Goal: Find specific page/section: Find specific page/section

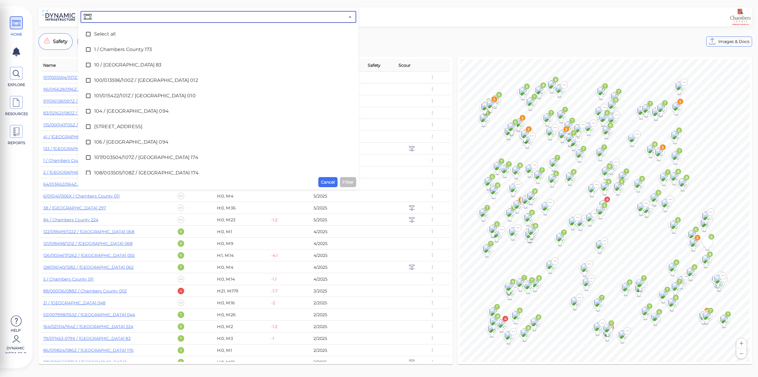
click at [177, 14] on input "text" at bounding box center [219, 17] width 252 height 8
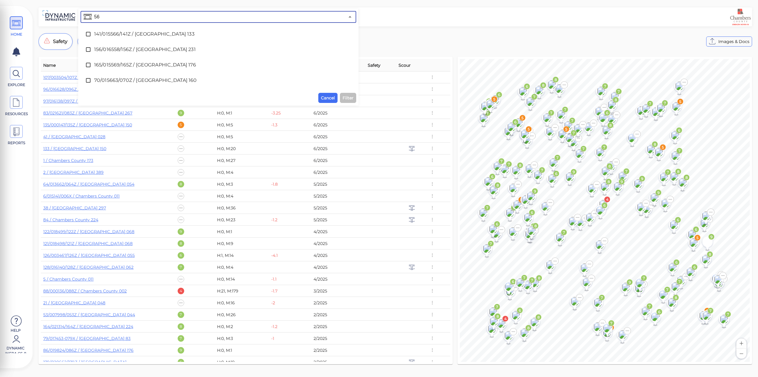
type input "5"
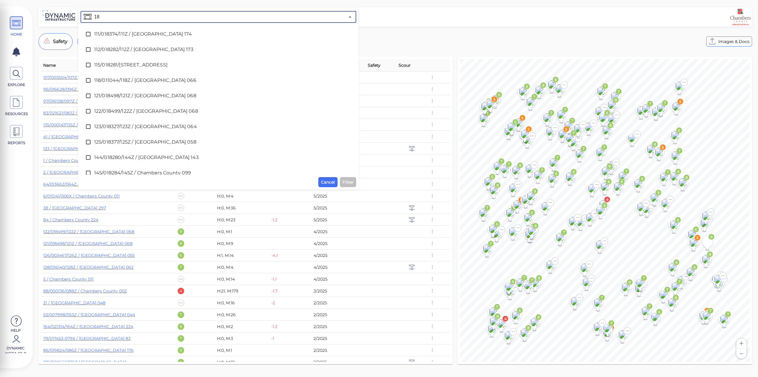
type input "180"
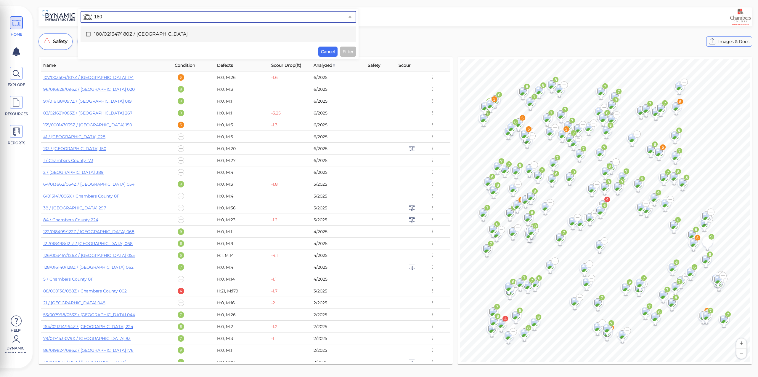
click at [166, 30] on div "180/021347/180Z / [GEOGRAPHIC_DATA]" at bounding box center [218, 34] width 266 height 12
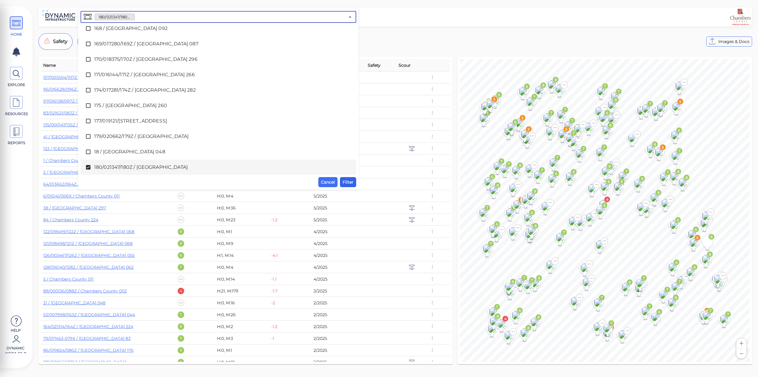
click at [347, 182] on span "Filter" at bounding box center [348, 181] width 11 height 7
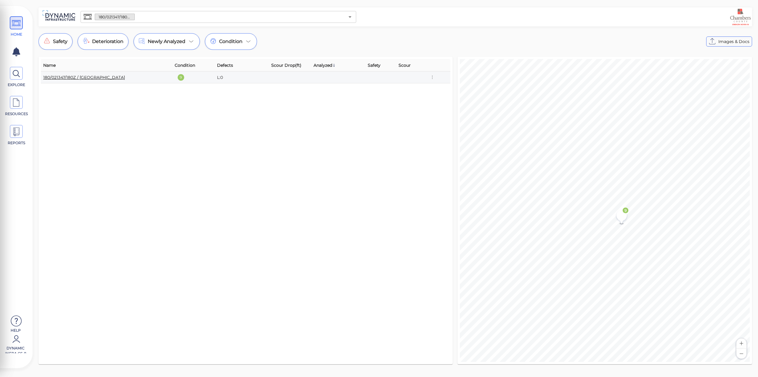
click at [115, 77] on link "180/021347/180Z / [GEOGRAPHIC_DATA]" at bounding box center [84, 77] width 82 height 5
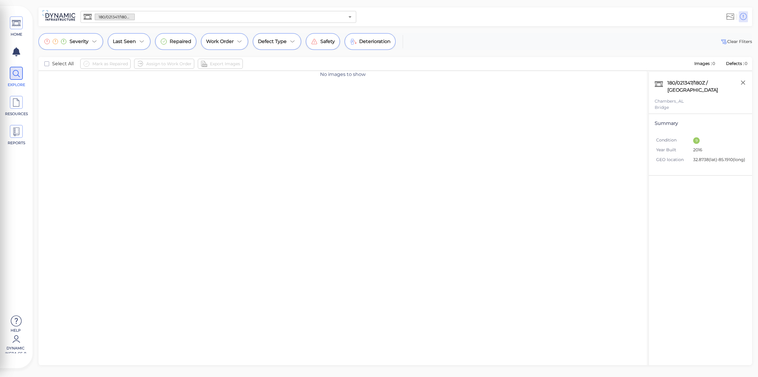
click at [168, 17] on input "text" at bounding box center [240, 17] width 210 height 8
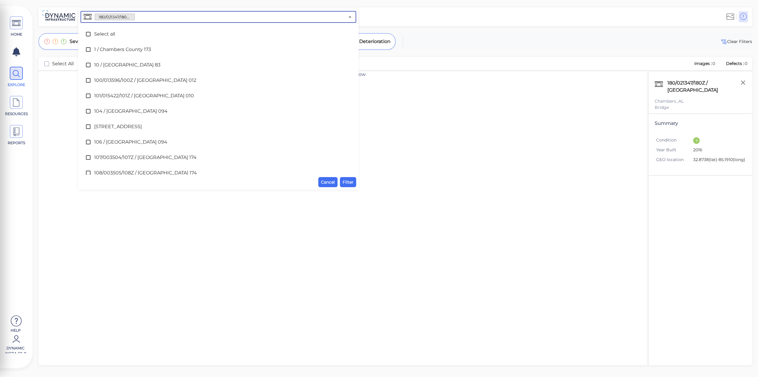
scroll to position [837, 0]
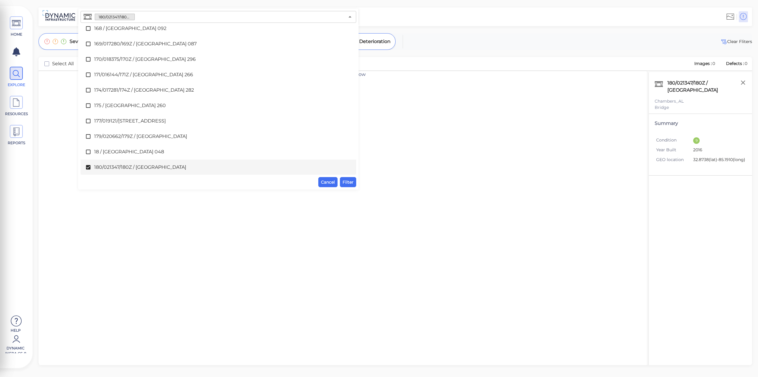
click at [255, 290] on div "No images to show" at bounding box center [343, 225] width 609 height 308
click at [147, 18] on input "text" at bounding box center [240, 17] width 210 height 8
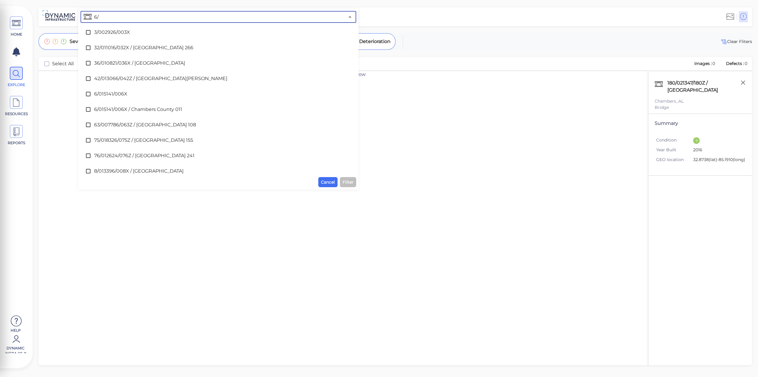
scroll to position [118, 0]
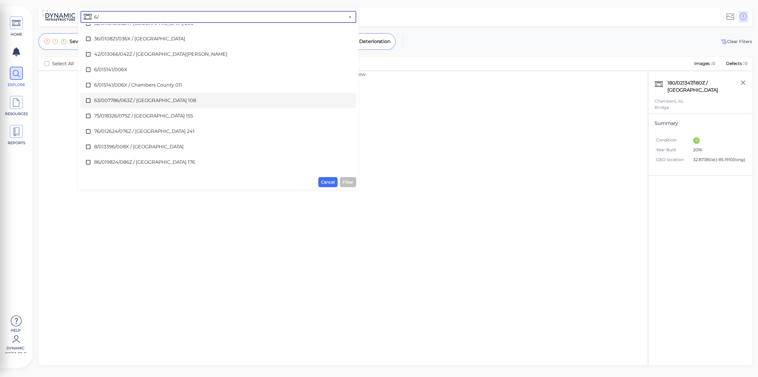
type input "6/"
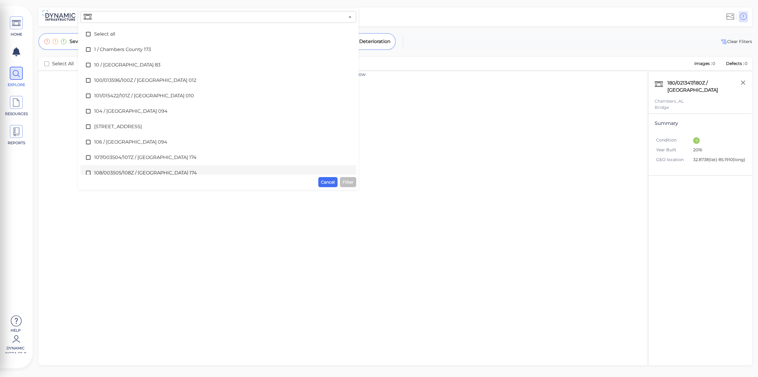
click at [332, 236] on div "No images to show" at bounding box center [343, 225] width 609 height 308
click at [328, 184] on span "Cancel" at bounding box center [328, 181] width 14 height 7
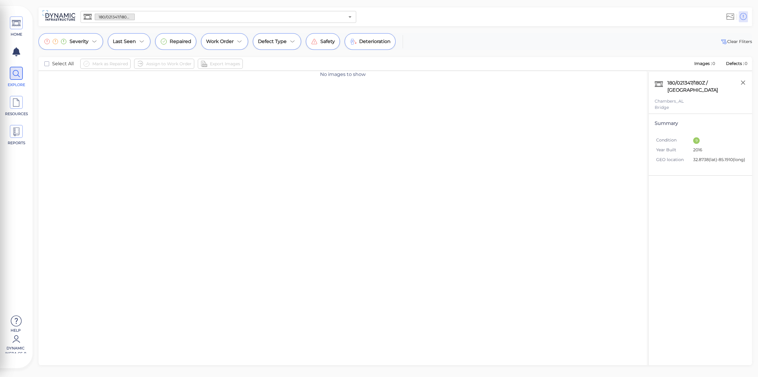
click at [149, 15] on input "text" at bounding box center [240, 17] width 210 height 8
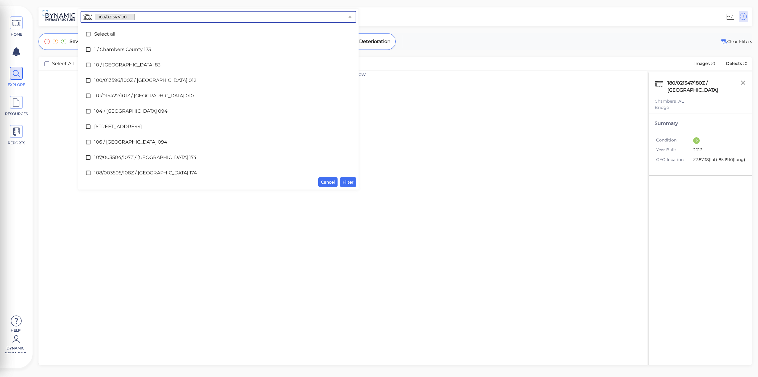
scroll to position [837, 0]
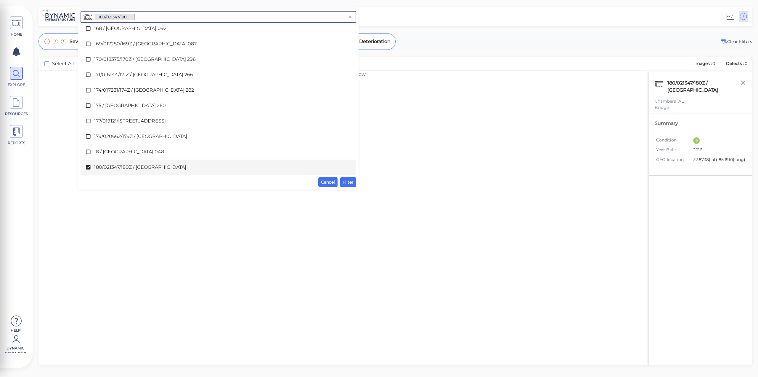
click at [118, 166] on span "180/021347/180Z / [GEOGRAPHIC_DATA]" at bounding box center [218, 167] width 249 height 7
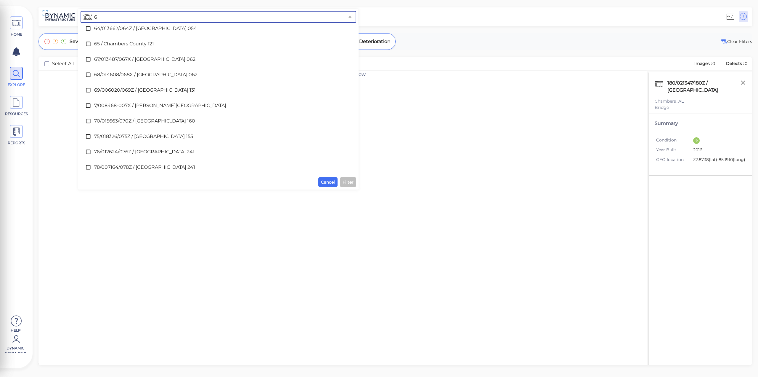
scroll to position [0, 0]
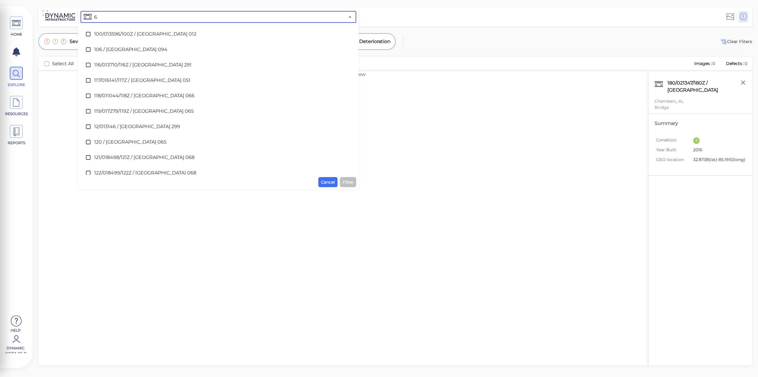
type input "6/"
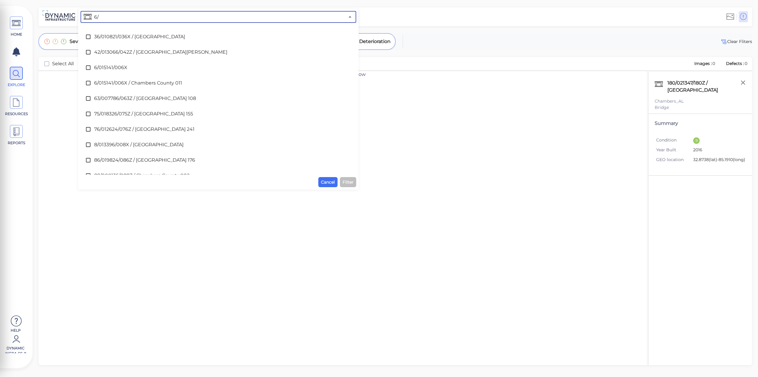
scroll to position [148, 0]
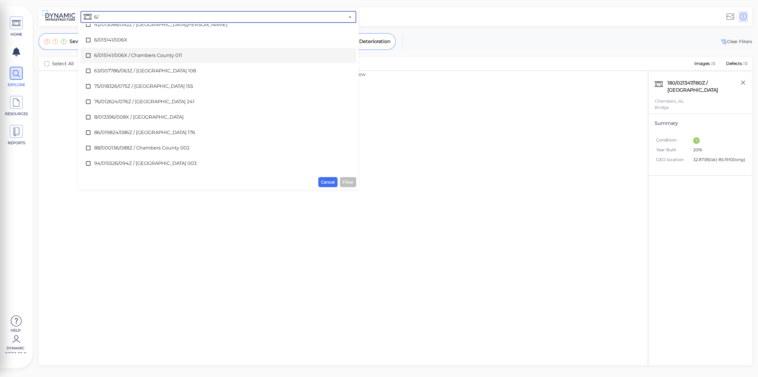
click at [171, 58] on span "6/015141/006X / Chambers County 011" at bounding box center [218, 55] width 249 height 7
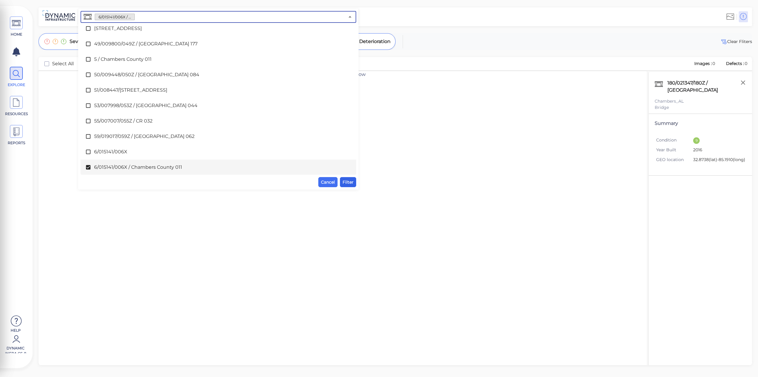
click at [341, 182] on button "Filter" at bounding box center [348, 182] width 16 height 10
